Goal: Information Seeking & Learning: Check status

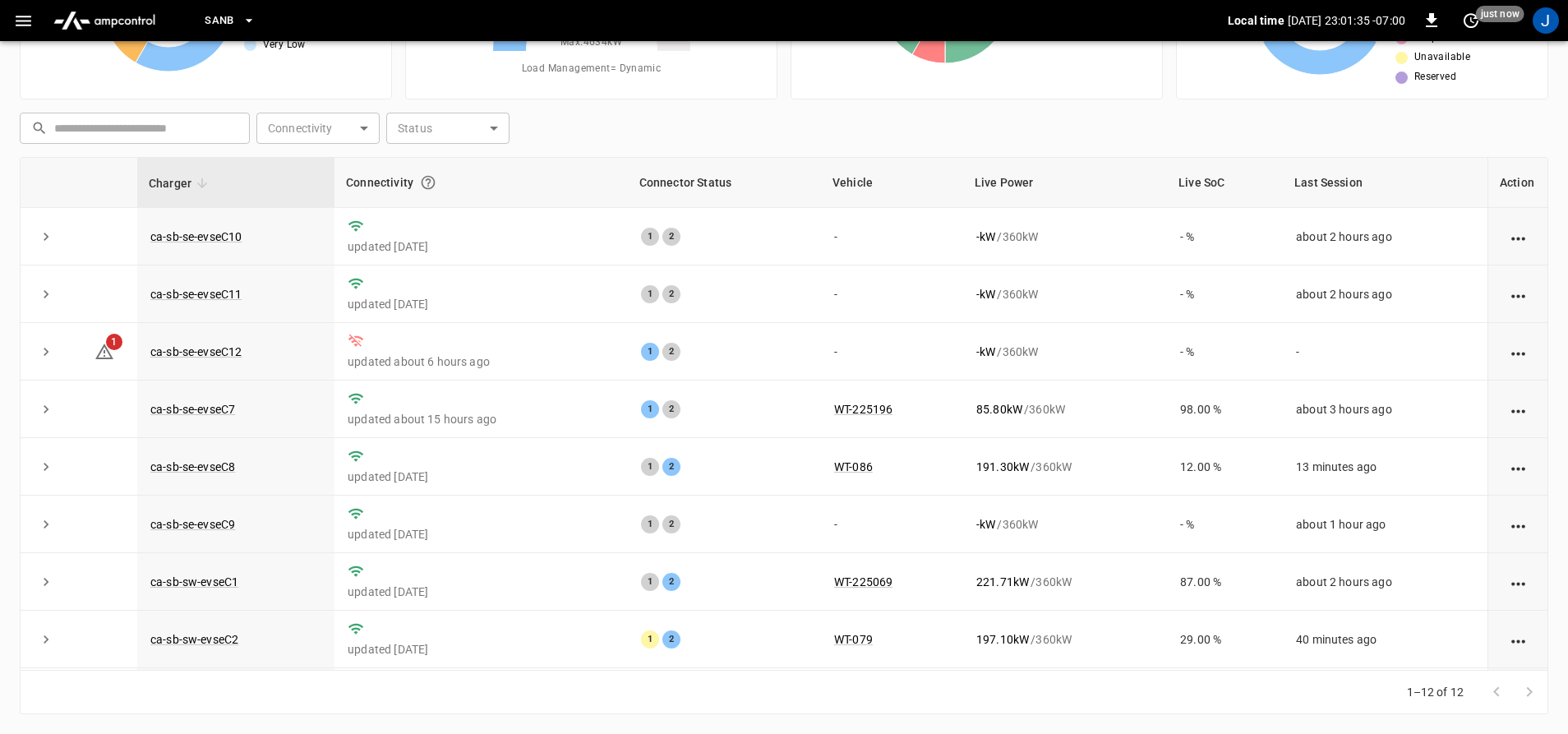
scroll to position [238, 0]
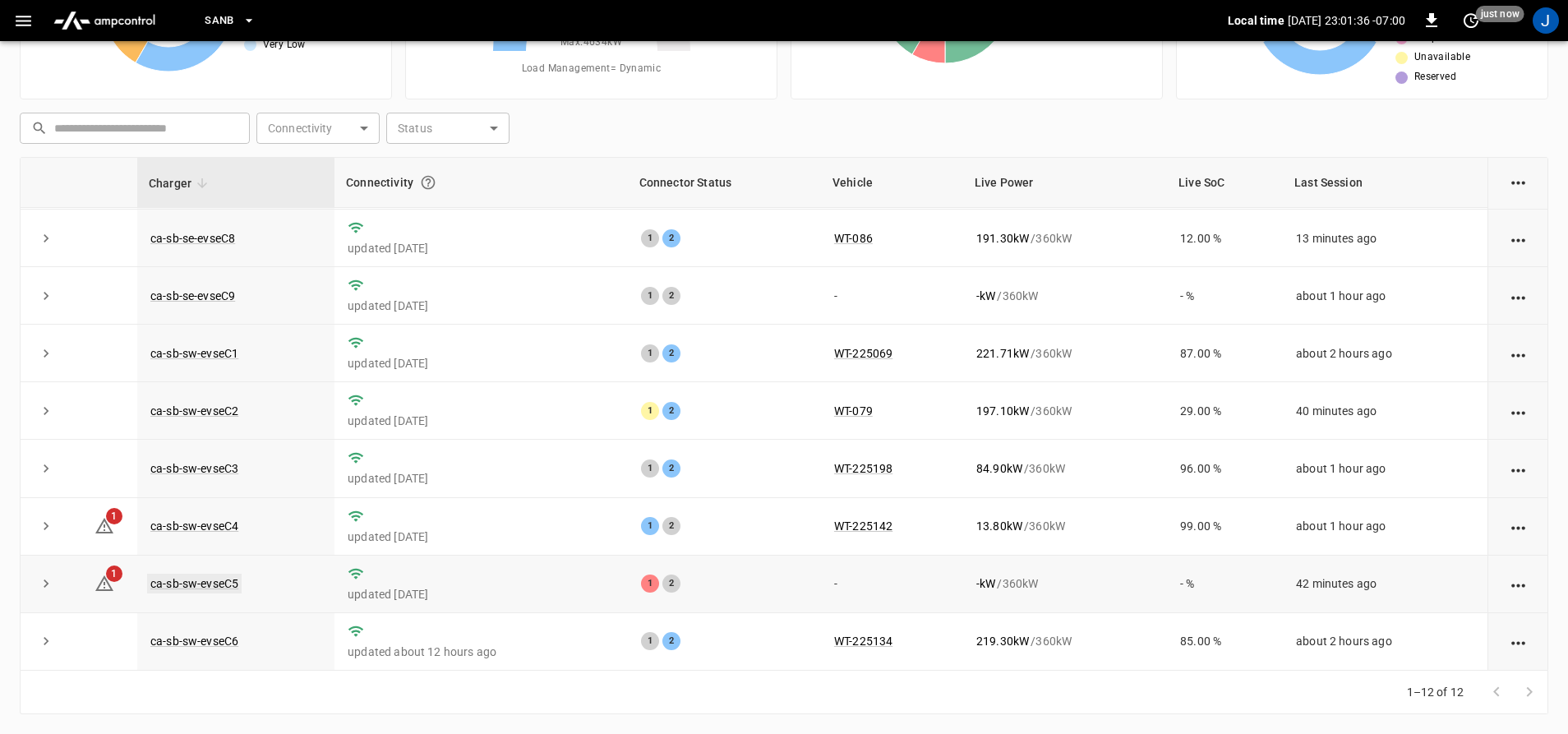
click at [227, 578] on link "ca-sb-sw-evseC5" at bounding box center [194, 583] width 94 height 20
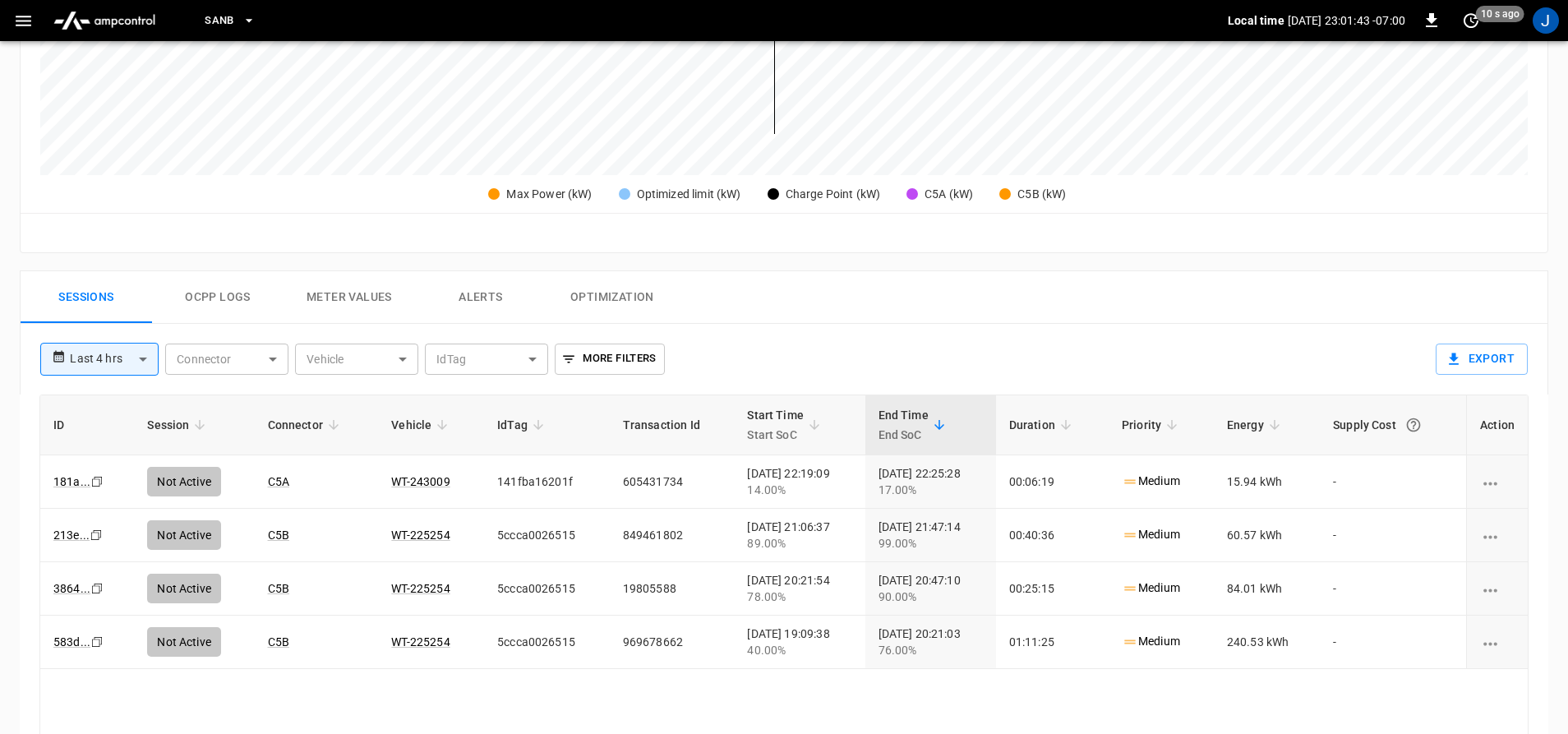
scroll to position [575, 0]
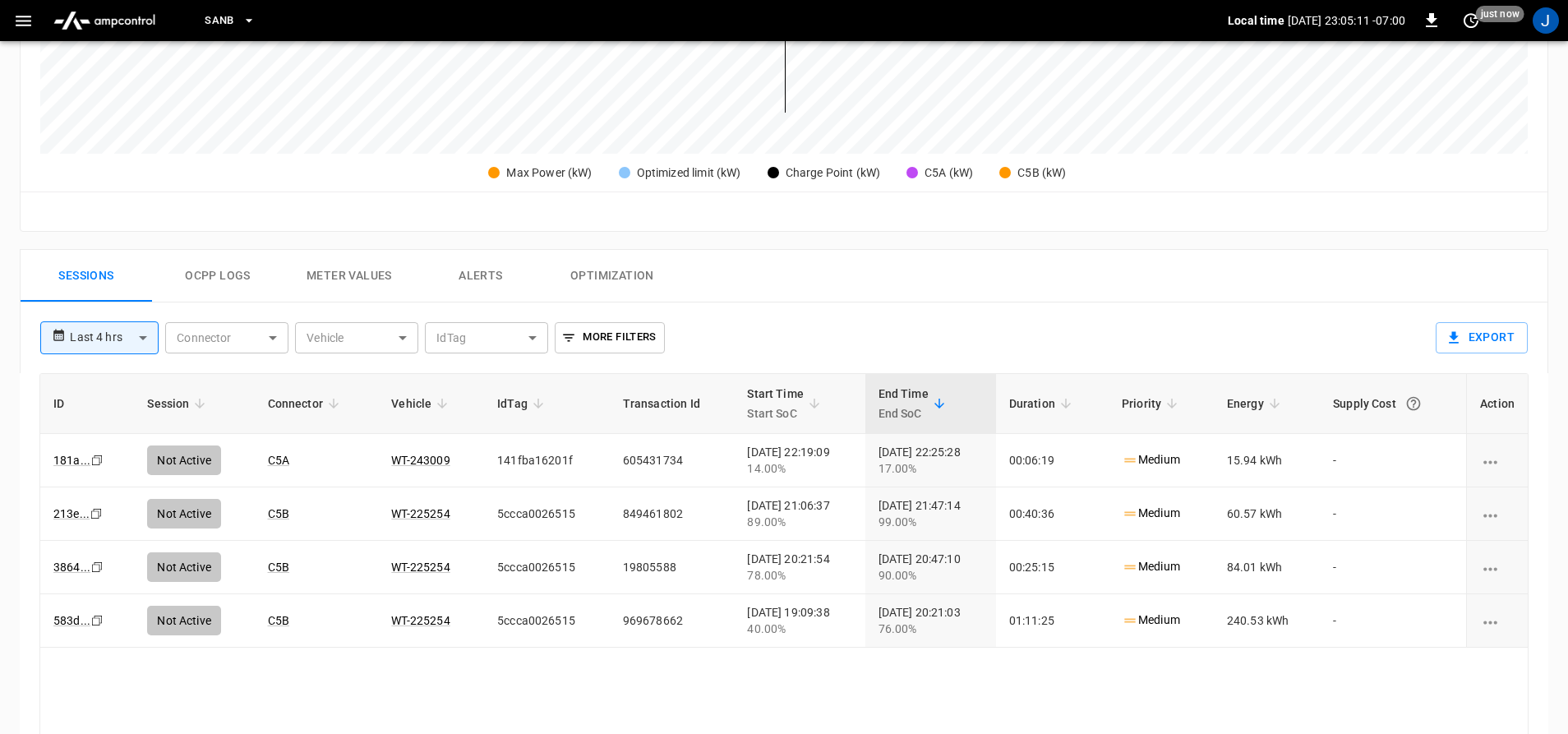
click at [1491, 27] on div "Local time [DATE] 23:05:11 -07:00 0 just now" at bounding box center [1375, 21] width 296 height 27
click at [1483, 24] on div "Local time [DATE] 23:05:12 -07:00 0 just now" at bounding box center [1375, 21] width 296 height 27
click at [1478, 23] on icon "set refresh interval" at bounding box center [1471, 21] width 20 height 20
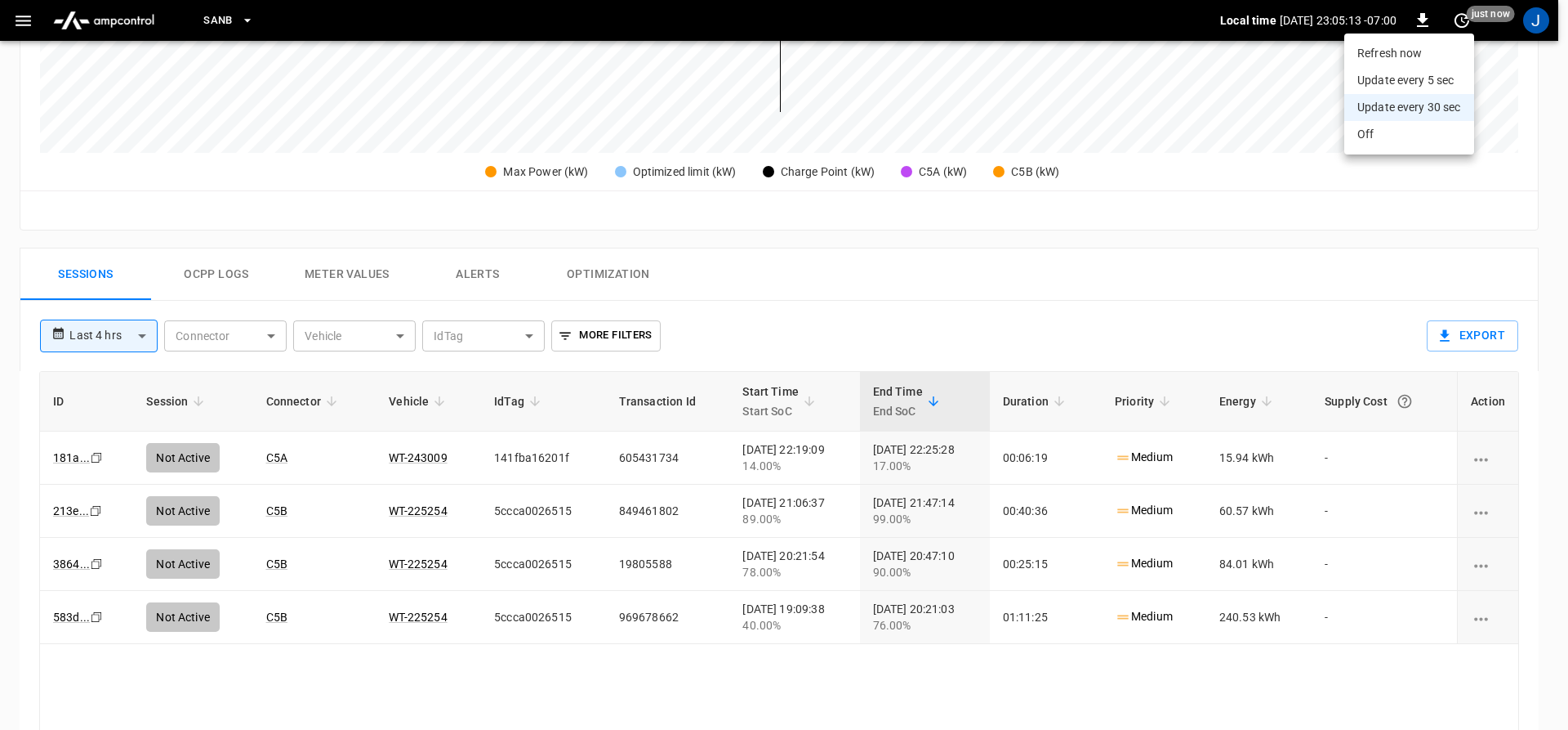
click at [1421, 57] on li "Refresh now" at bounding box center [1409, 53] width 130 height 27
click at [1475, 220] on div at bounding box center [784, 365] width 1568 height 730
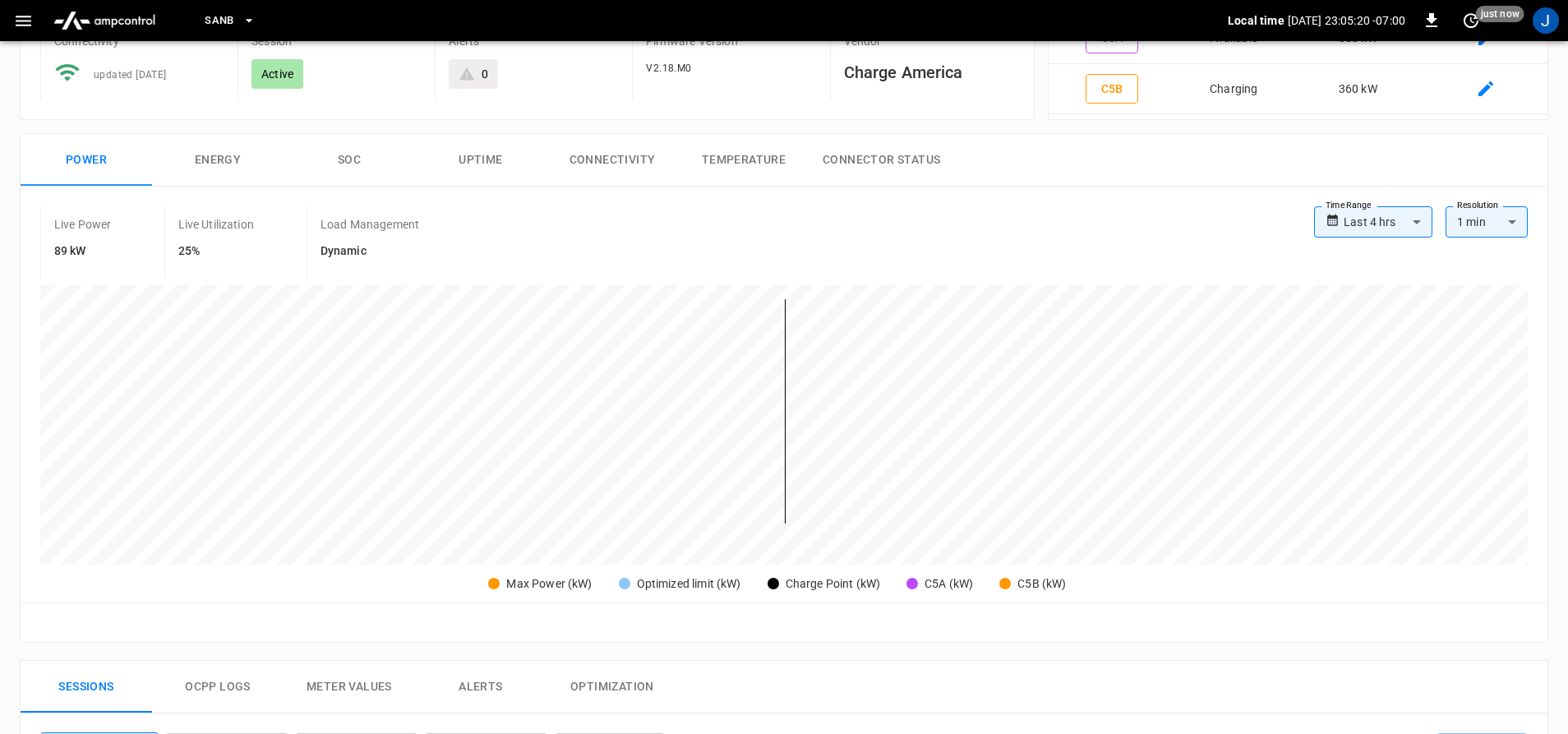
scroll to position [0, 0]
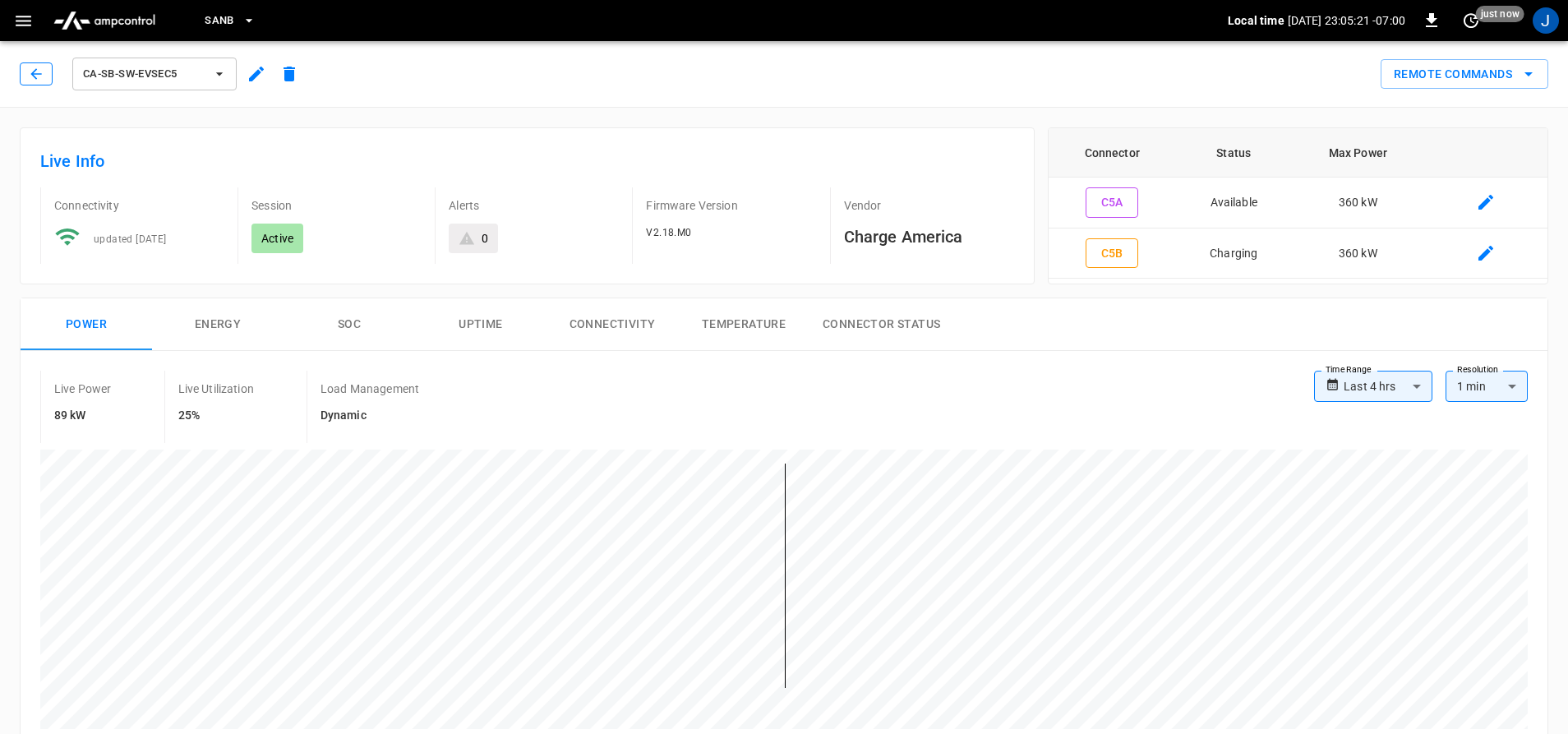
click at [47, 84] on button "button" at bounding box center [36, 74] width 32 height 23
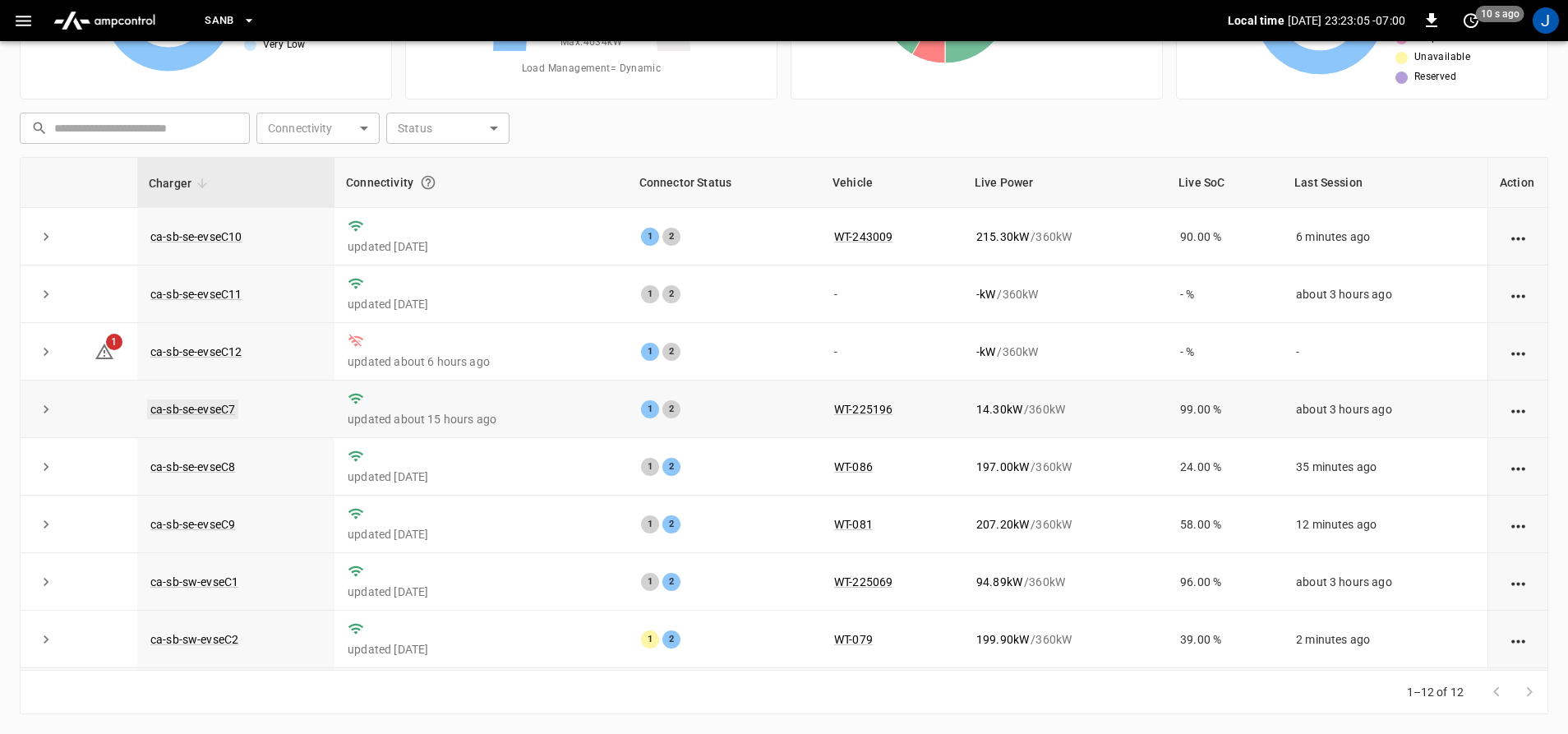
click at [223, 413] on link "ca-sb-se-evseC7" at bounding box center [192, 409] width 91 height 20
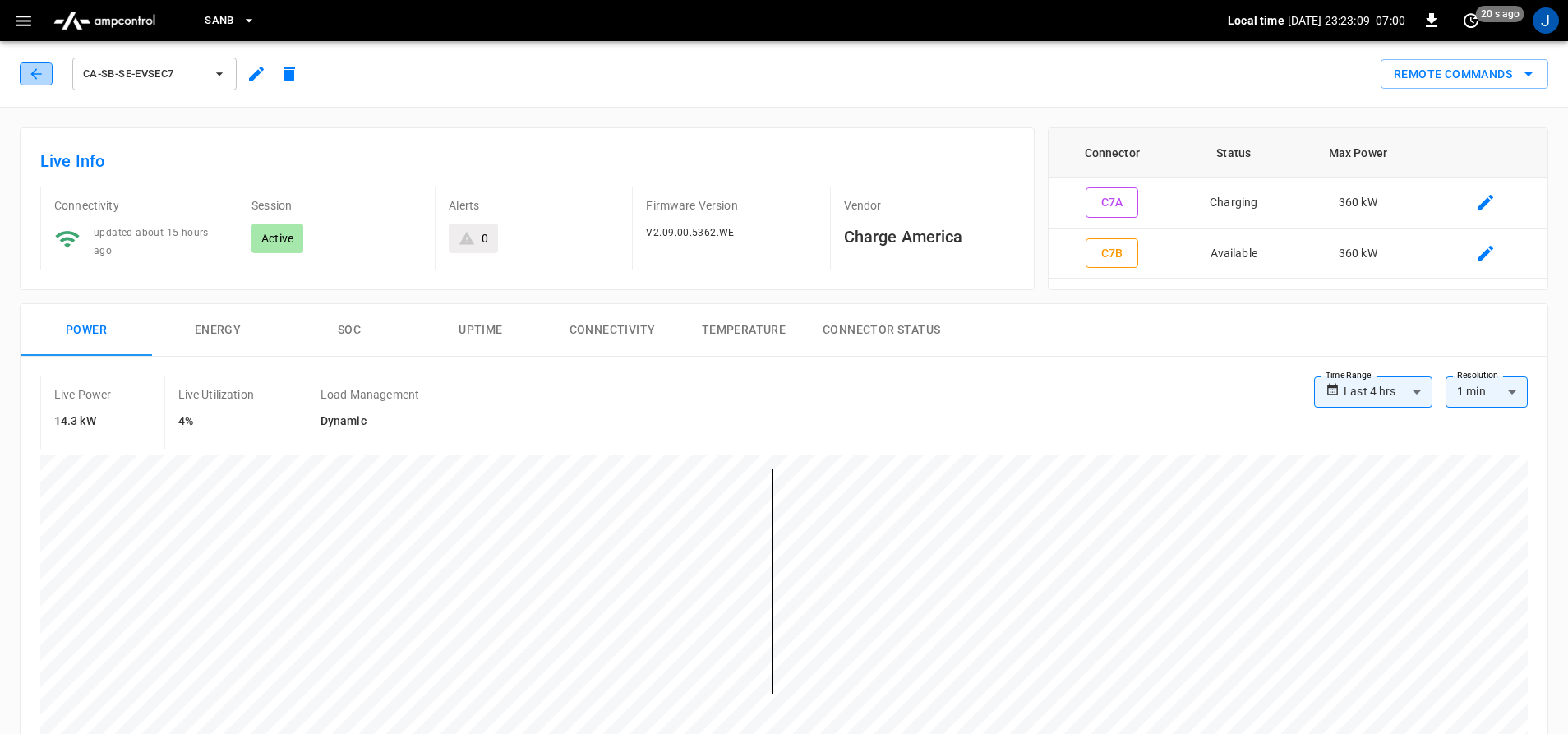
click at [39, 76] on icon "button" at bounding box center [37, 74] width 17 height 17
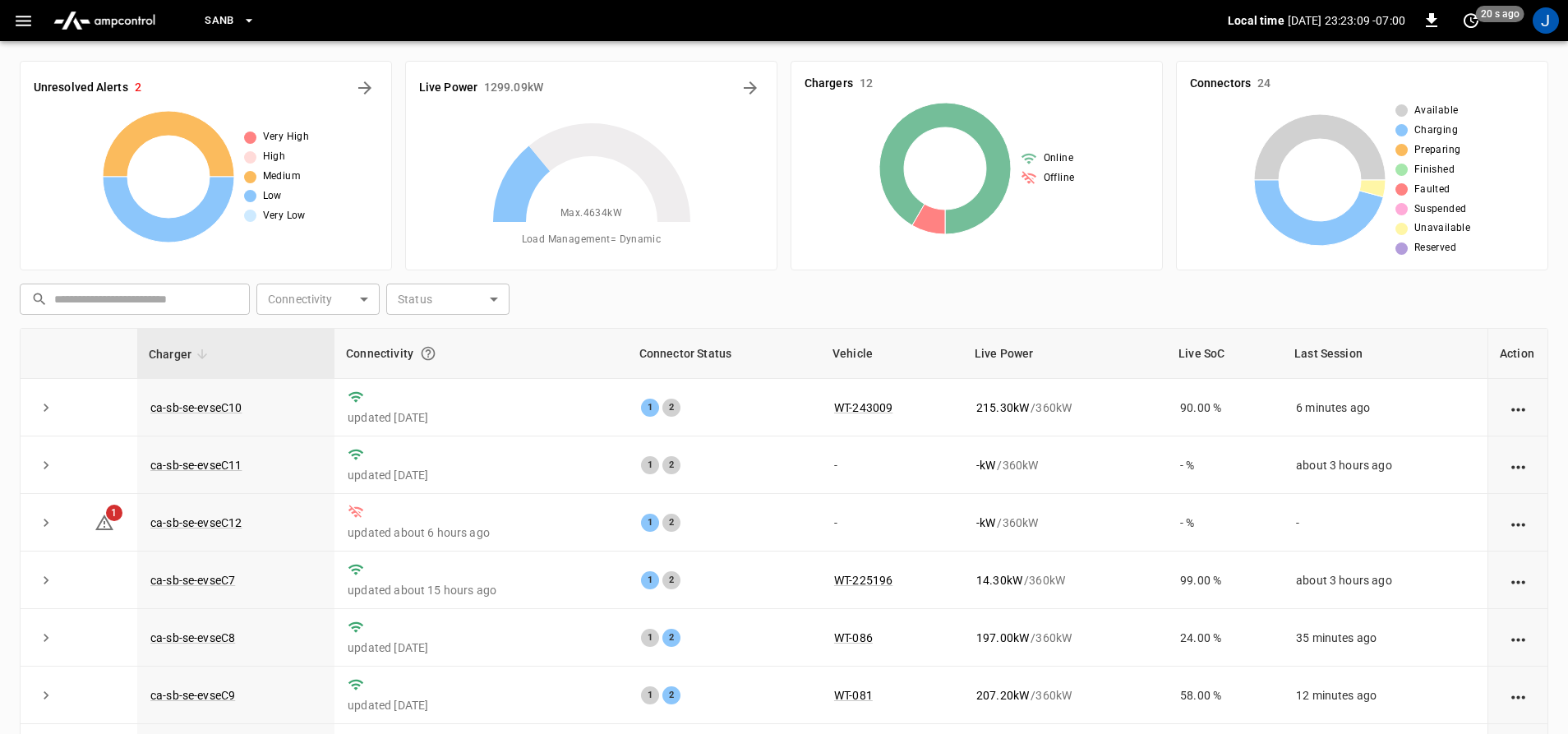
scroll to position [171, 0]
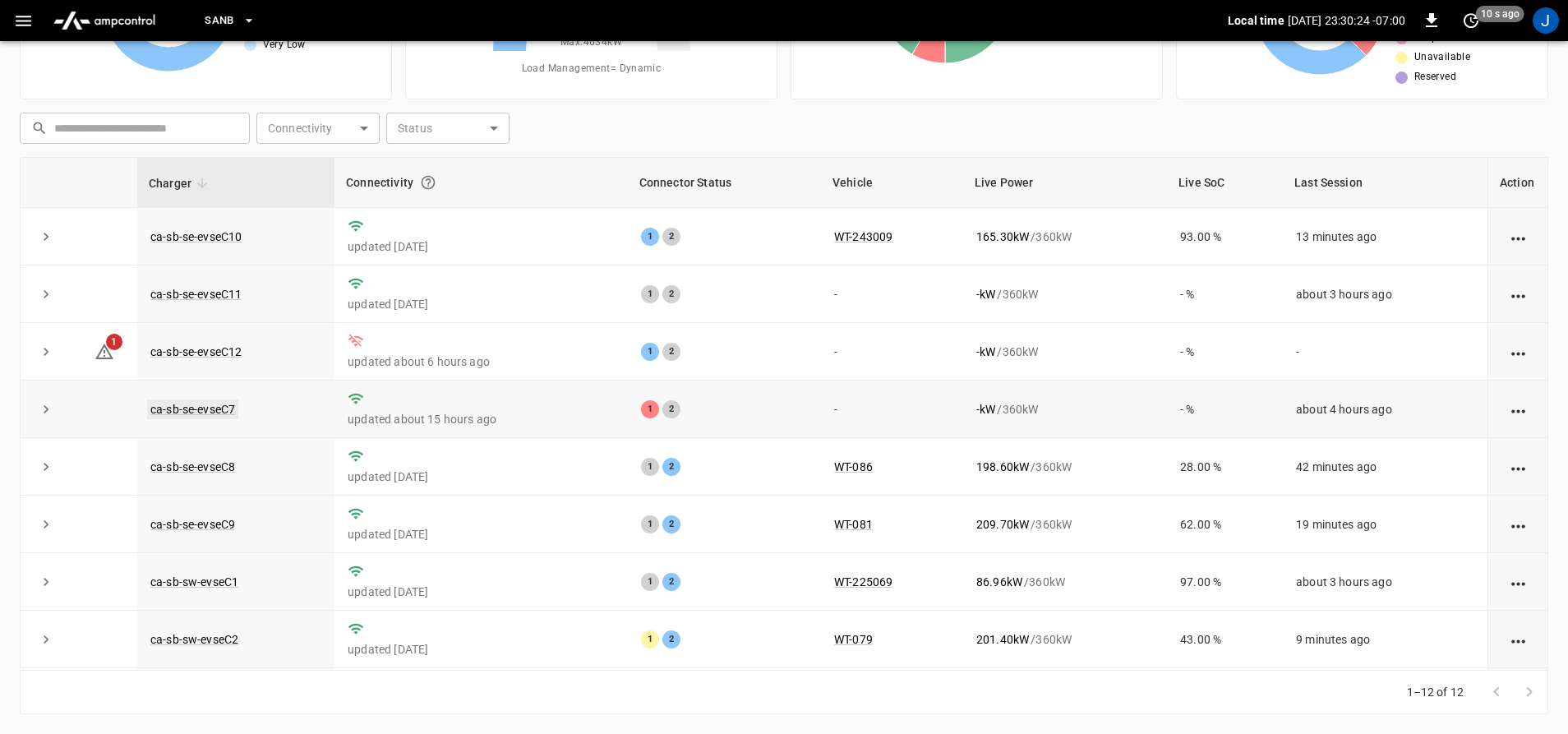
click at [153, 407] on link "ca-sb-se-evseC7" at bounding box center [192, 409] width 91 height 20
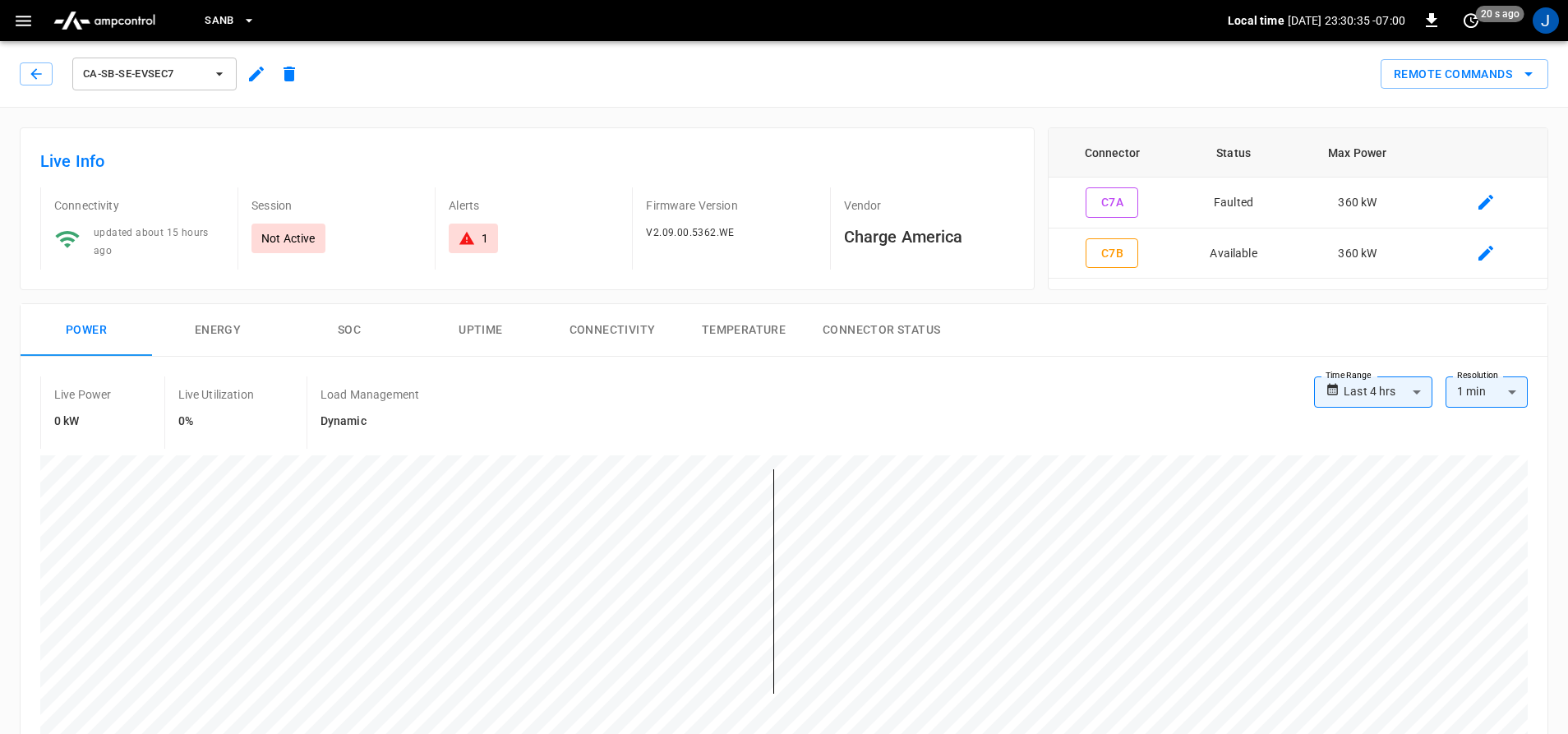
click at [18, 77] on div "ca-sb-se-evseC7" at bounding box center [159, 70] width 292 height 46
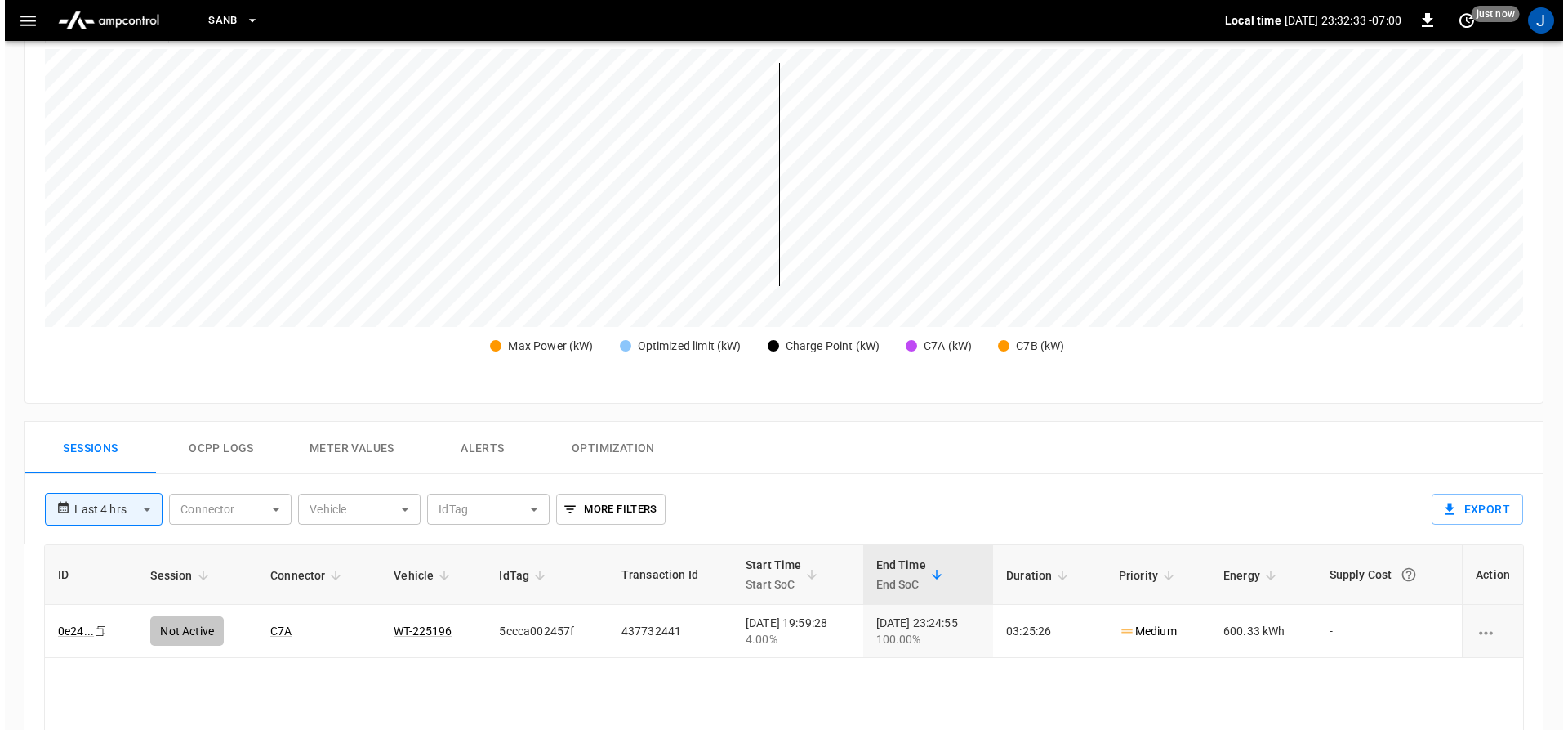
scroll to position [409, 0]
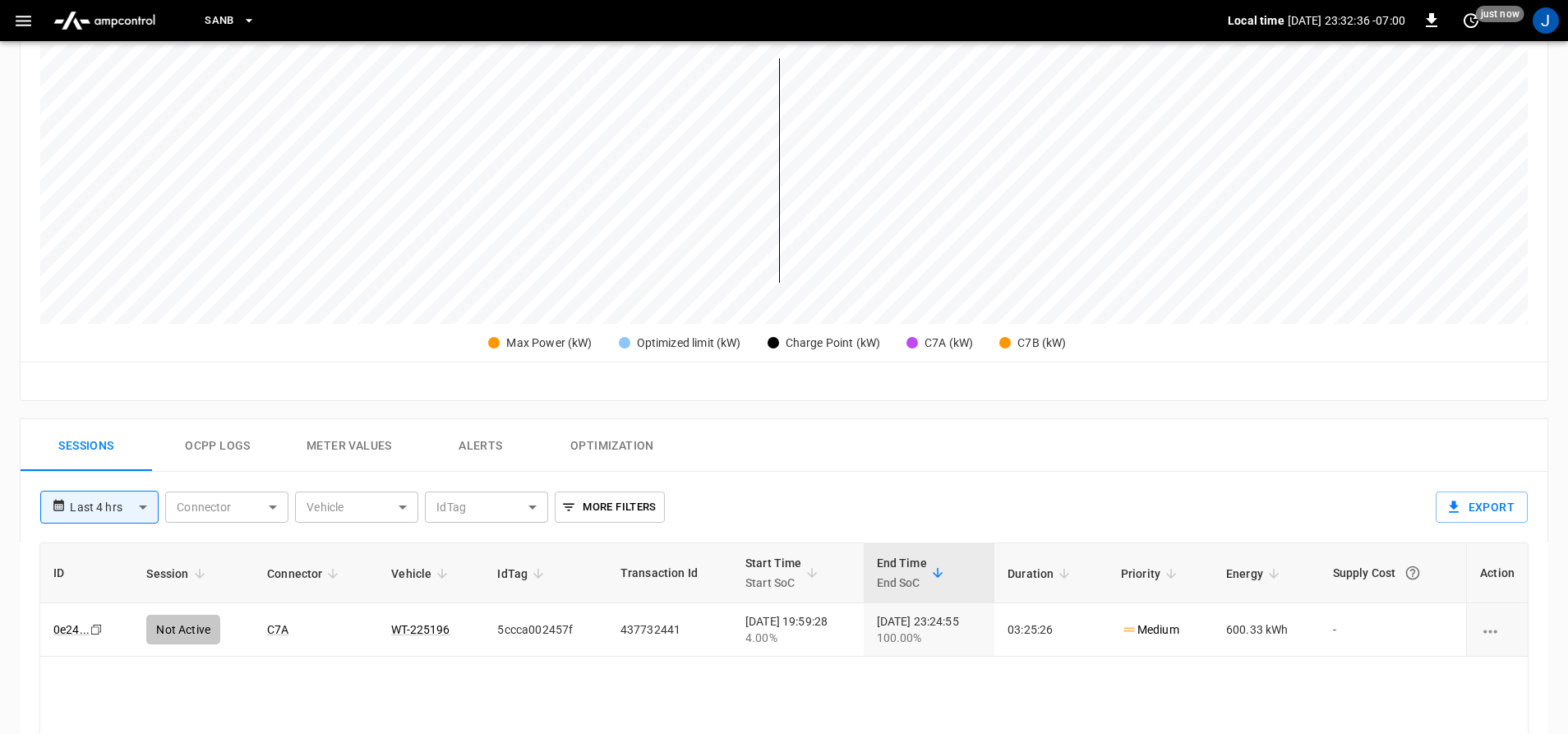
click at [22, 25] on icon "button" at bounding box center [23, 21] width 16 height 11
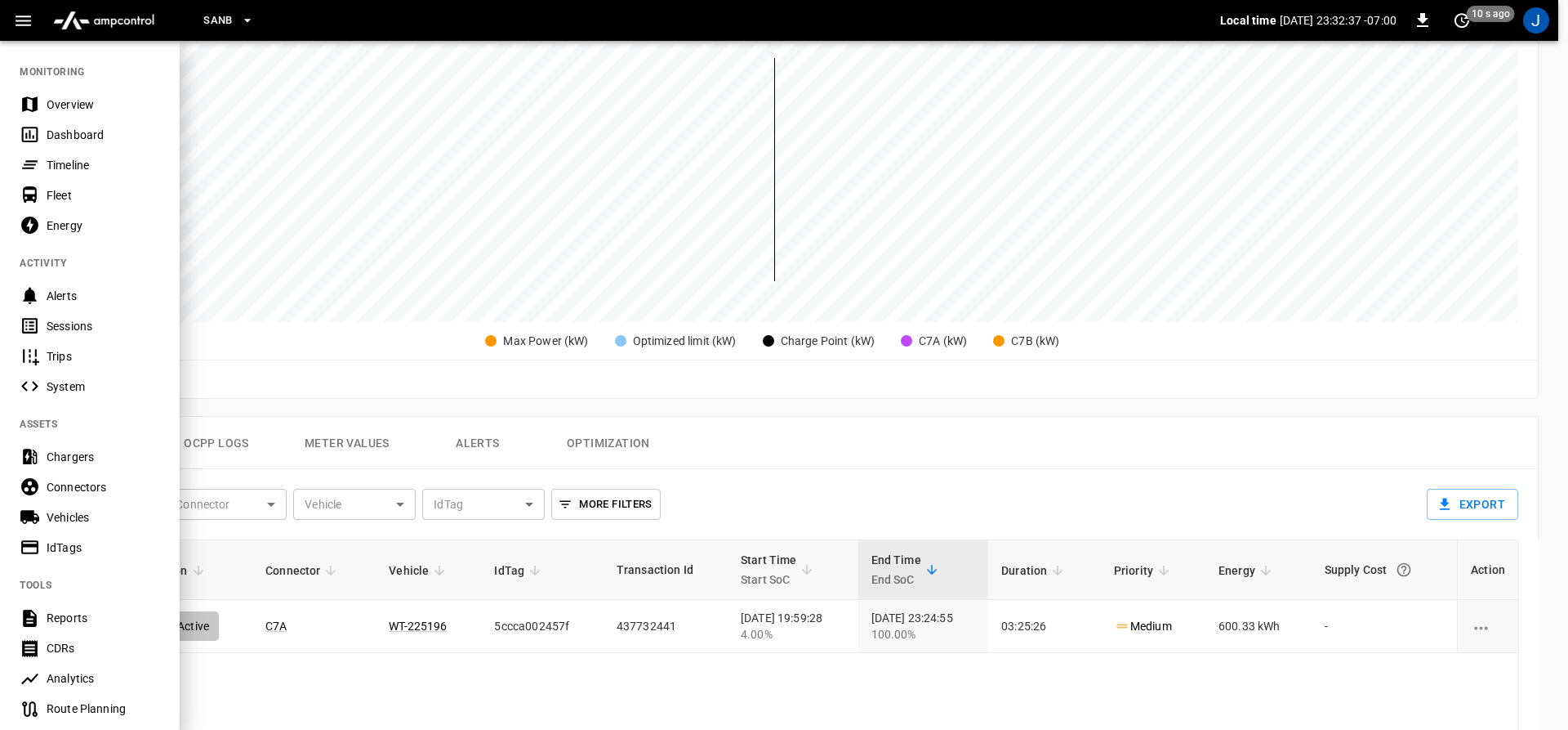
click at [52, 137] on div "Dashboard" at bounding box center [103, 135] width 113 height 17
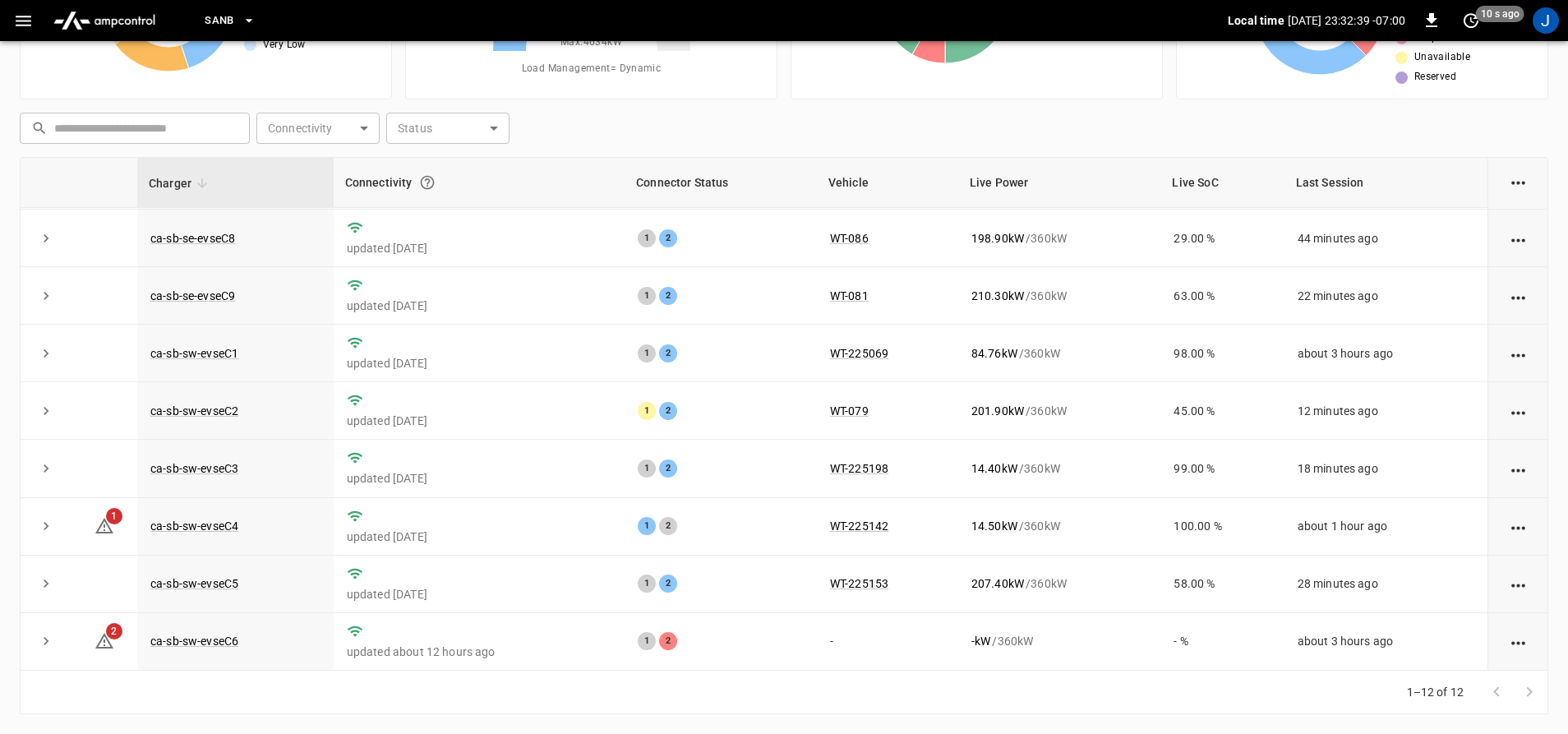
scroll to position [238, 0]
click at [222, 643] on link "ca-sb-sw-evseC6" at bounding box center [194, 641] width 94 height 20
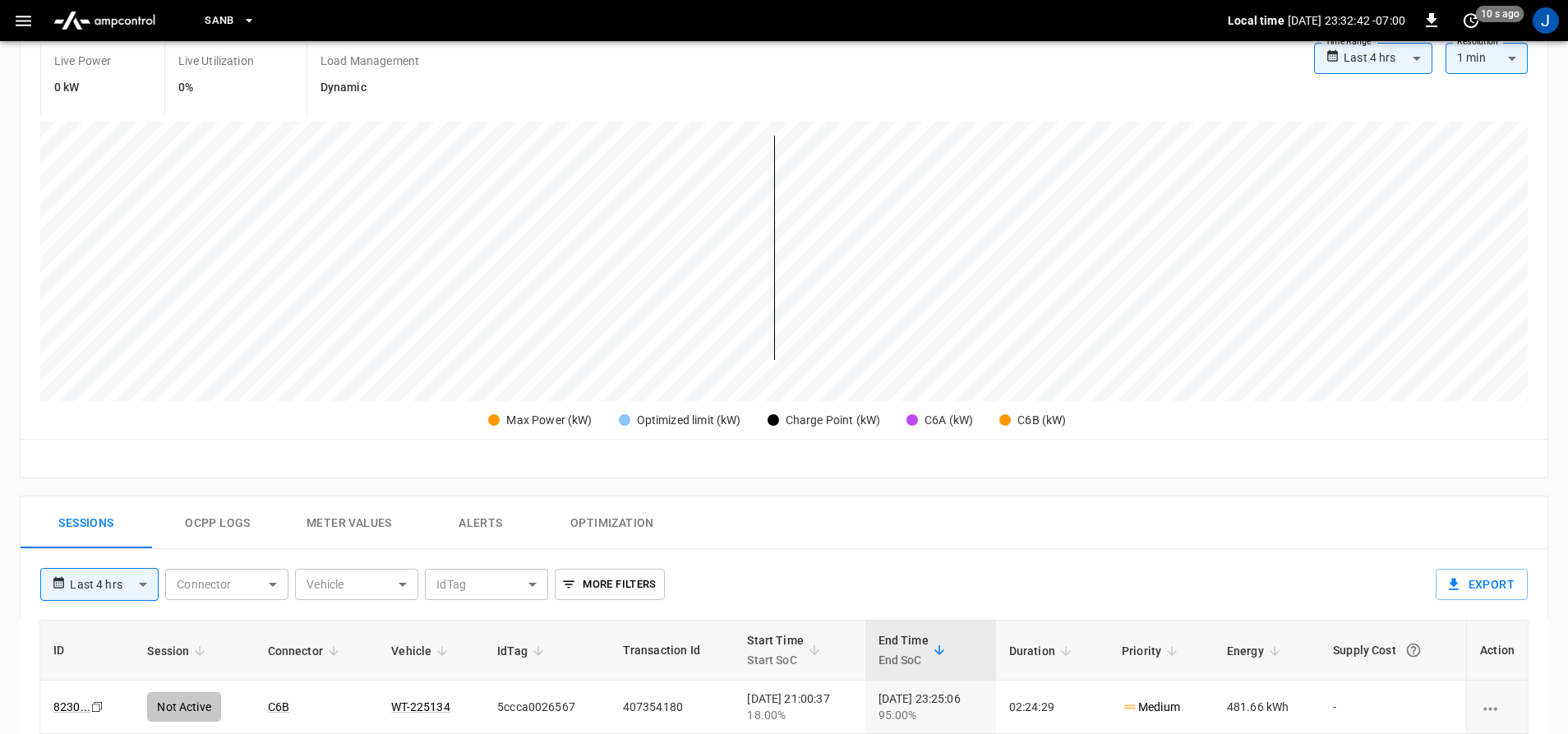
scroll to position [411, 0]
